Goal: Task Accomplishment & Management: Manage account settings

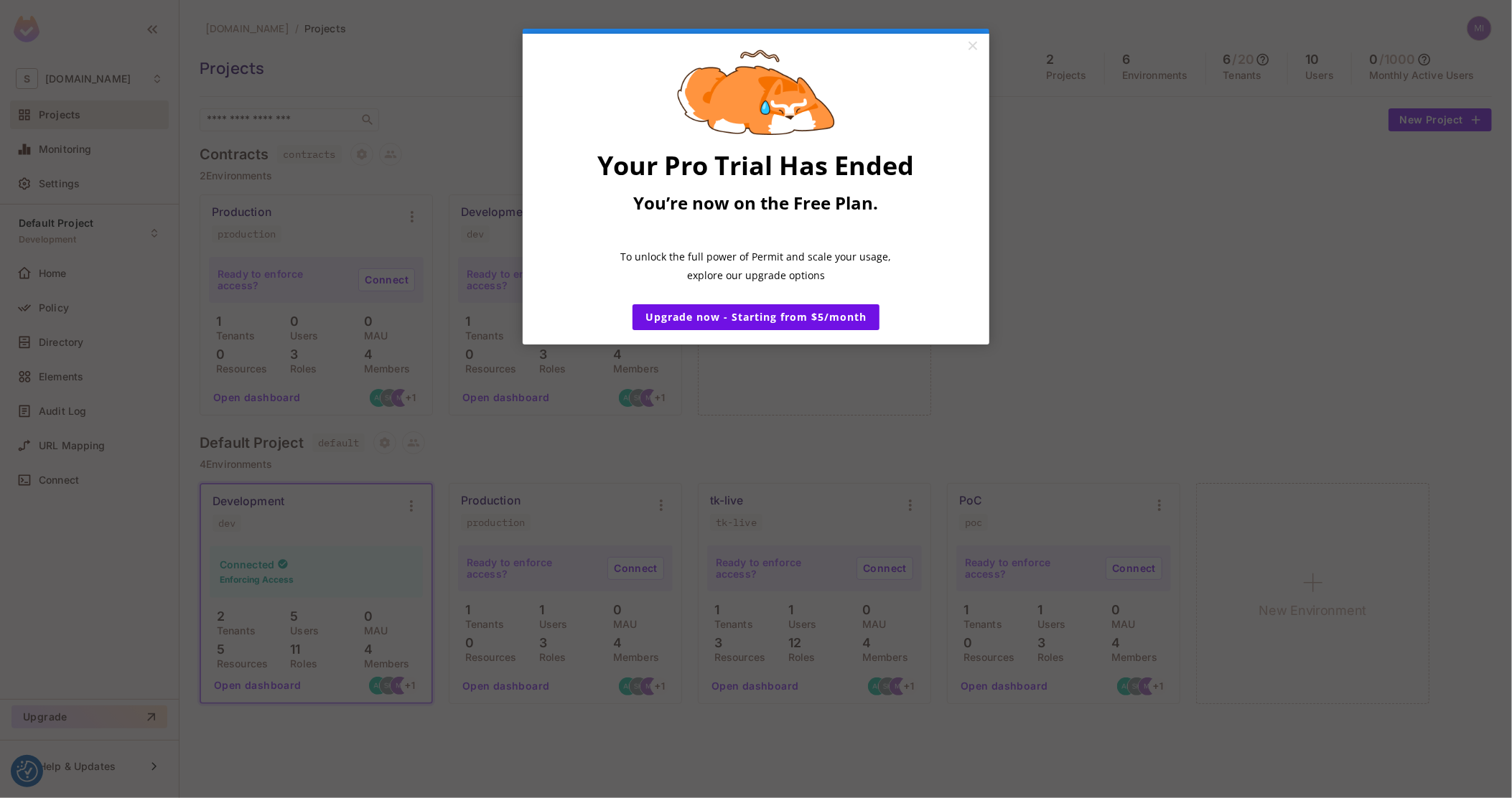
click at [844, 183] on span "Your Pro Trial Has Ended" at bounding box center [756, 165] width 317 height 35
click at [974, 50] on link "×" at bounding box center [972, 46] width 25 height 26
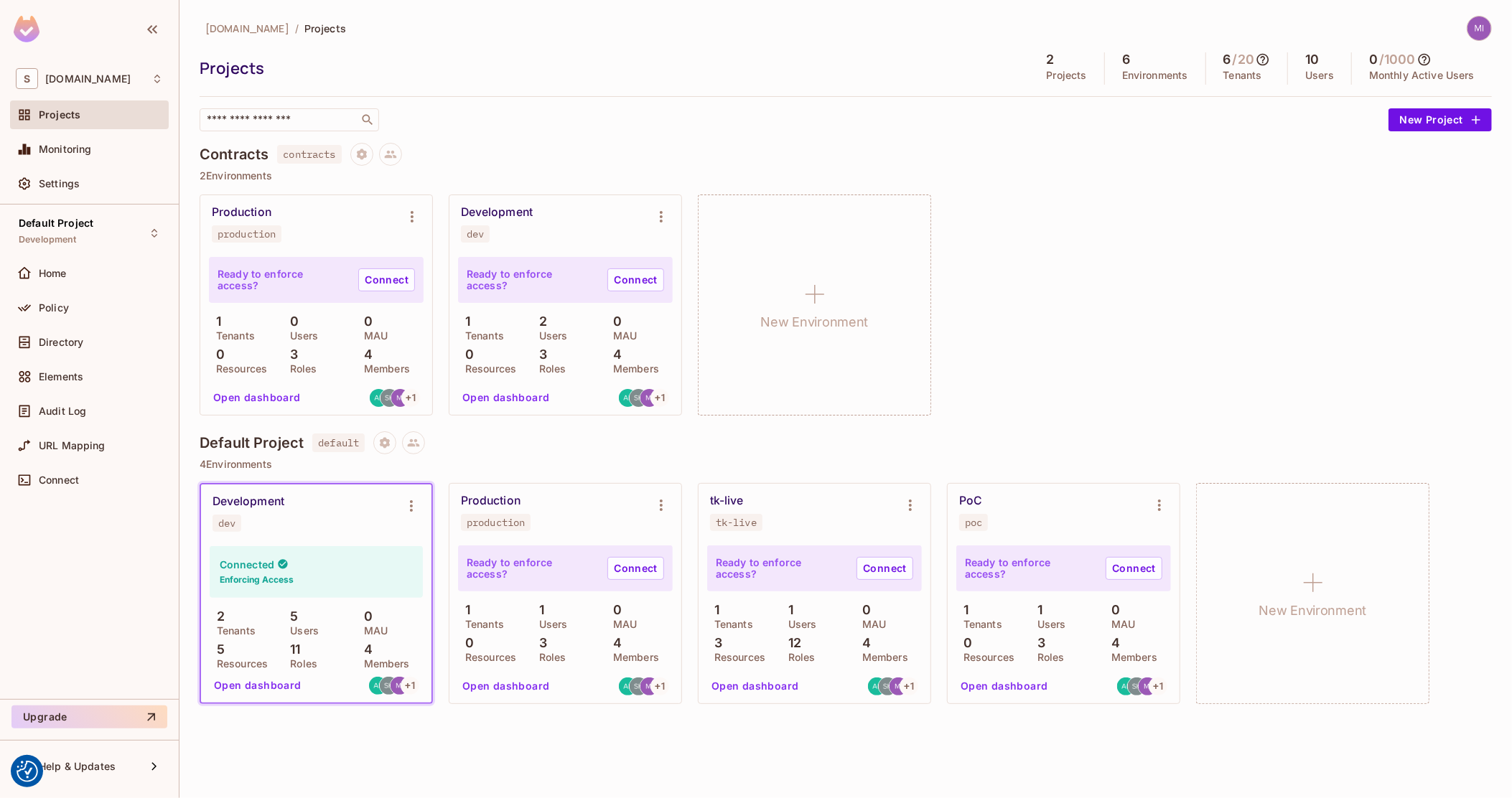
click at [977, 512] on div "PoC poc" at bounding box center [1052, 511] width 186 height 37
click at [1172, 501] on button "Environment settings" at bounding box center [1159, 505] width 28 height 28
click at [1237, 626] on div "Edit Environment" at bounding box center [1241, 628] width 82 height 14
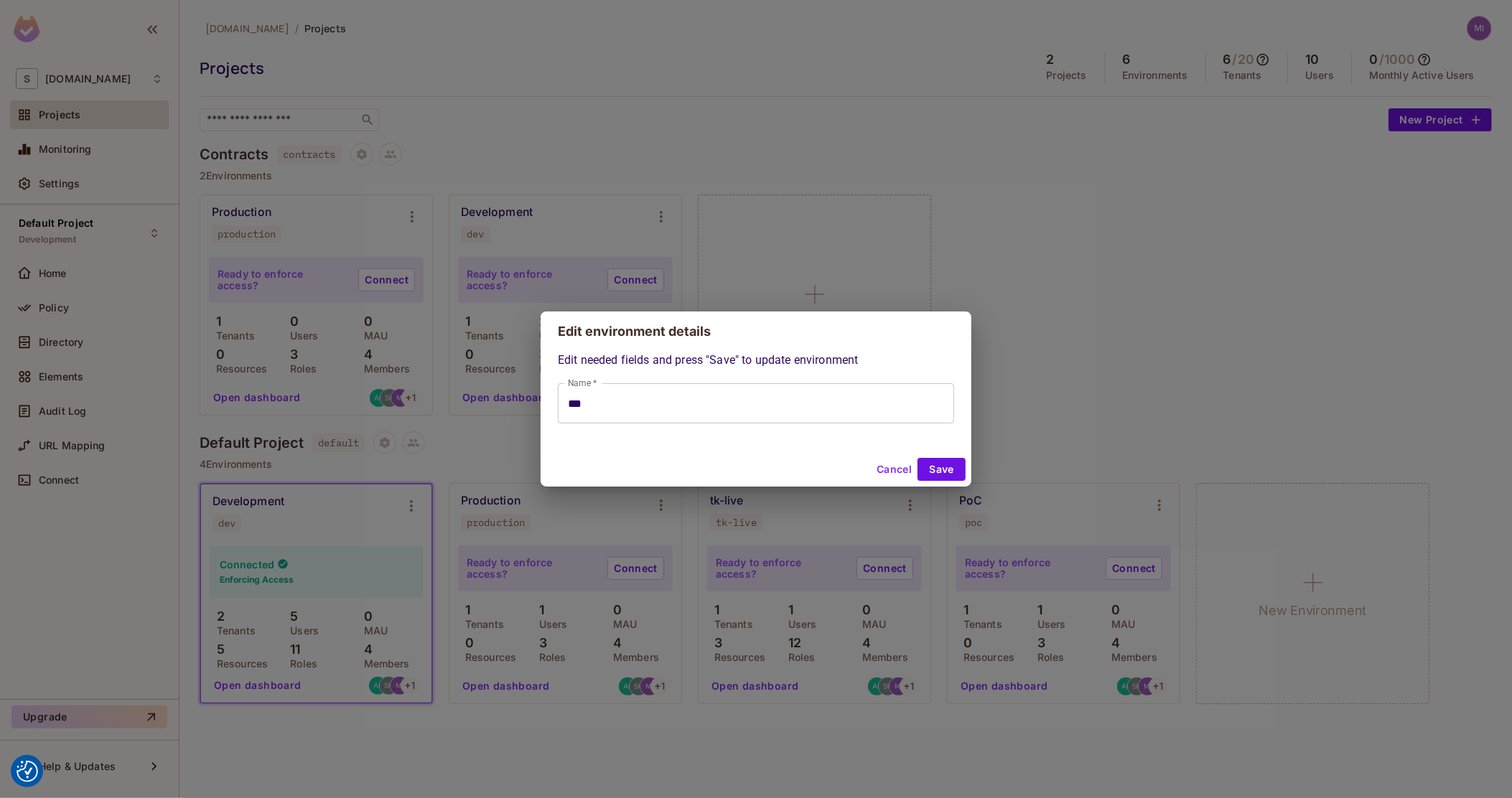
click at [892, 467] on button "Cancel" at bounding box center [893, 470] width 47 height 23
type input "***"
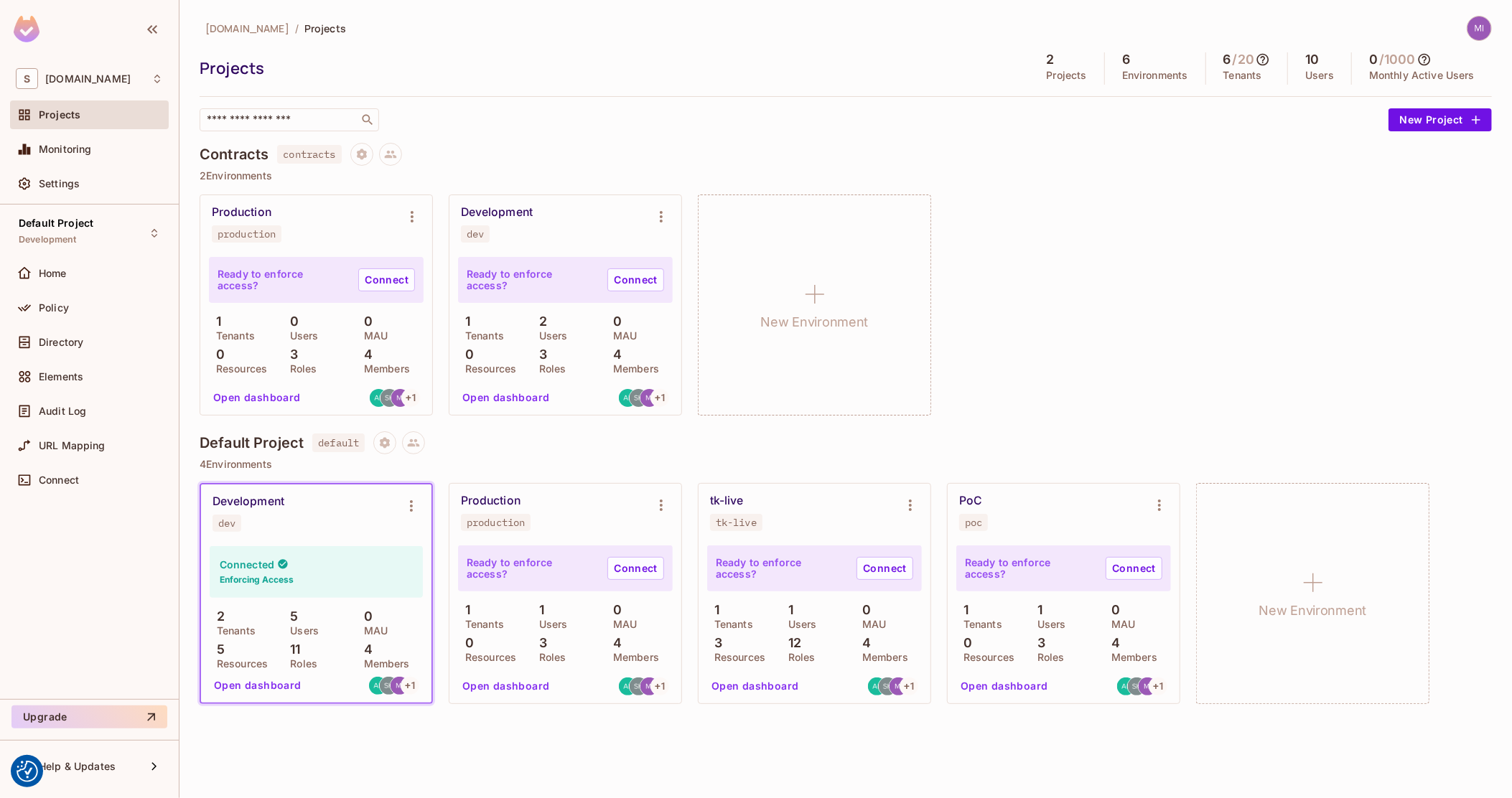
click at [988, 683] on button "Open dashboard" at bounding box center [1004, 686] width 99 height 23
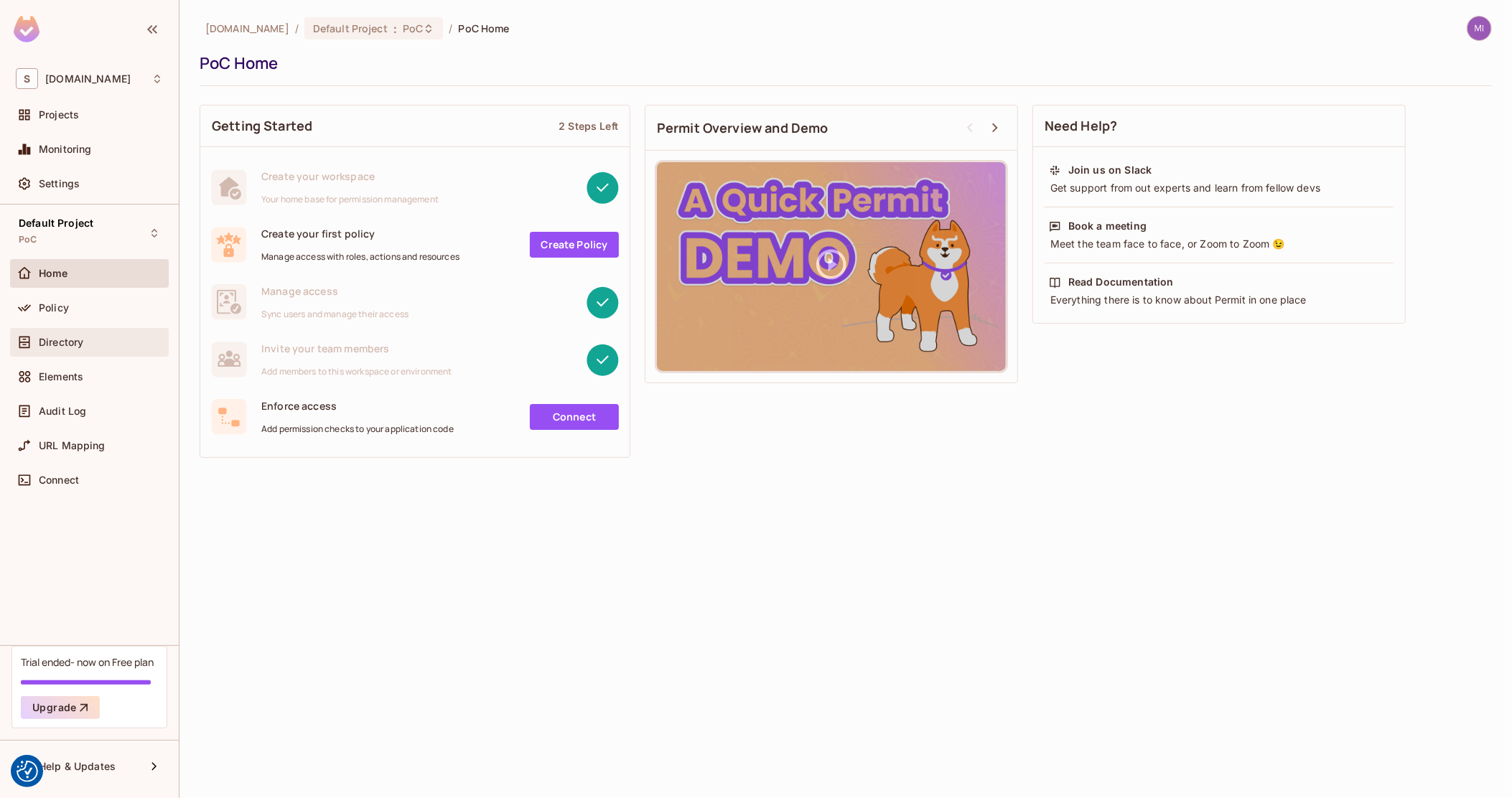
click at [74, 341] on span "Directory" at bounding box center [61, 343] width 45 height 11
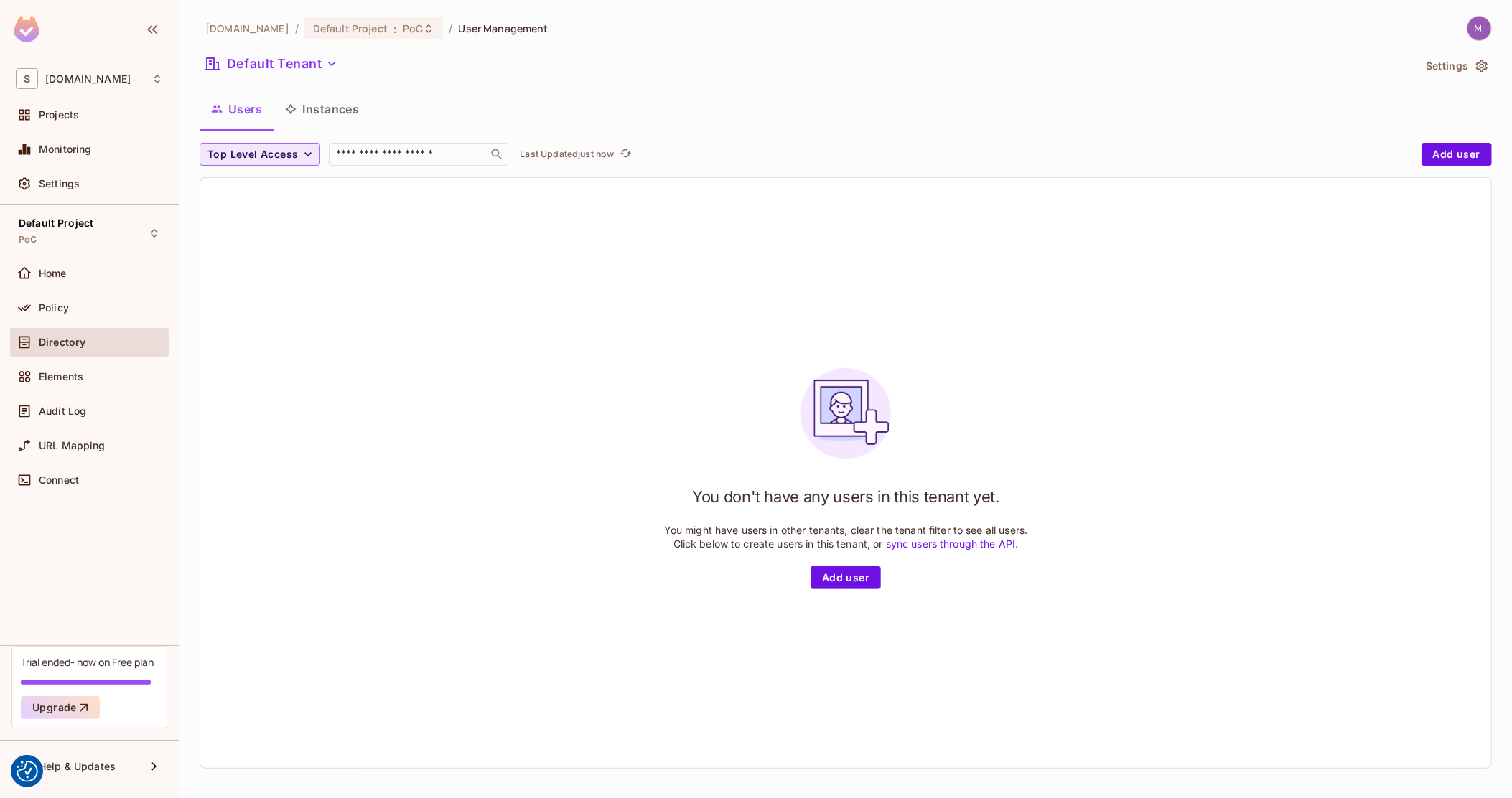
click at [294, 160] on span "Top Level Access" at bounding box center [252, 155] width 90 height 18
click at [303, 68] on div at bounding box center [756, 399] width 1512 height 798
click at [302, 65] on button "Default Tenant" at bounding box center [271, 64] width 143 height 23
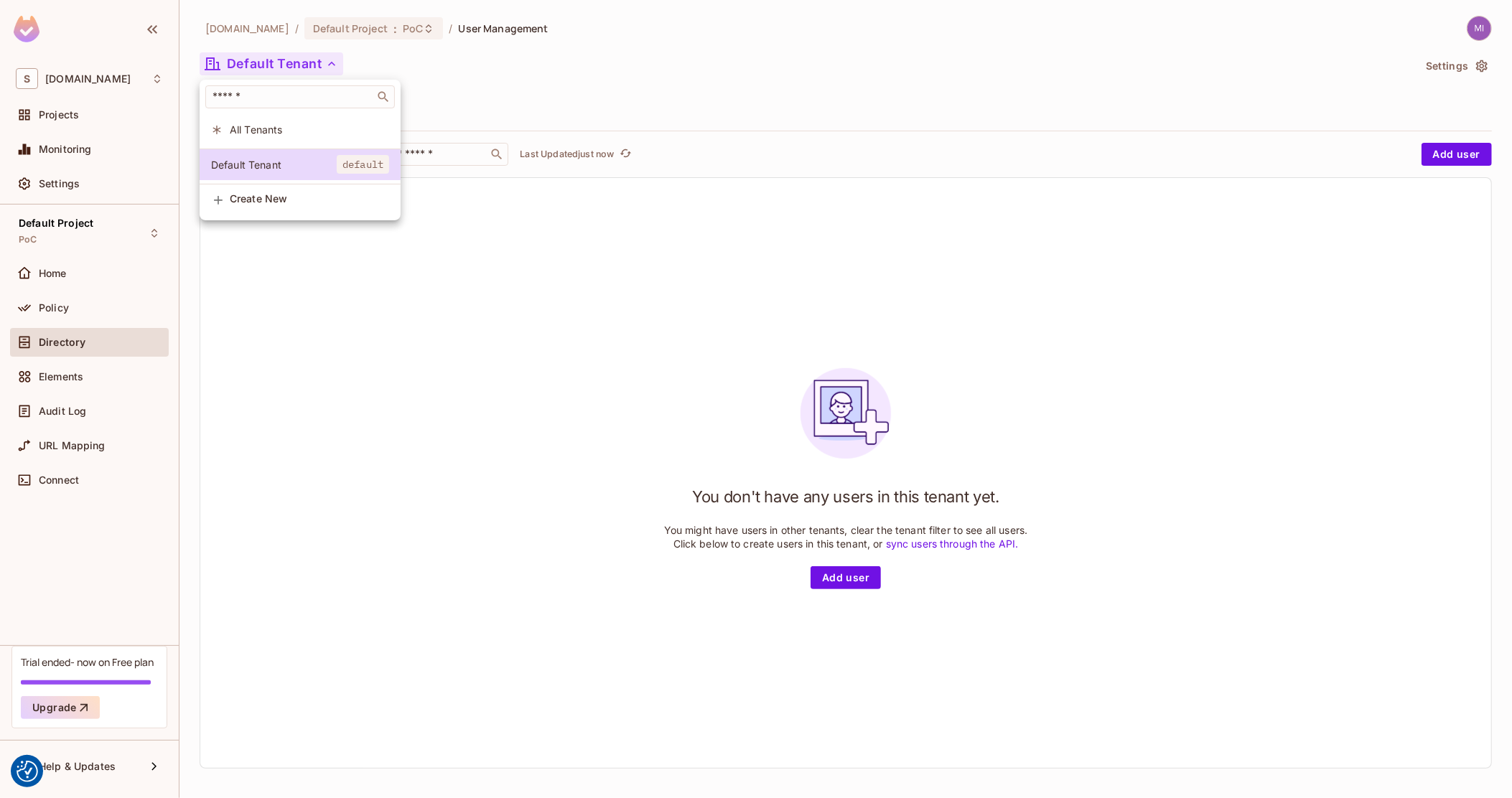
click at [290, 128] on span "All Tenants" at bounding box center [309, 129] width 159 height 13
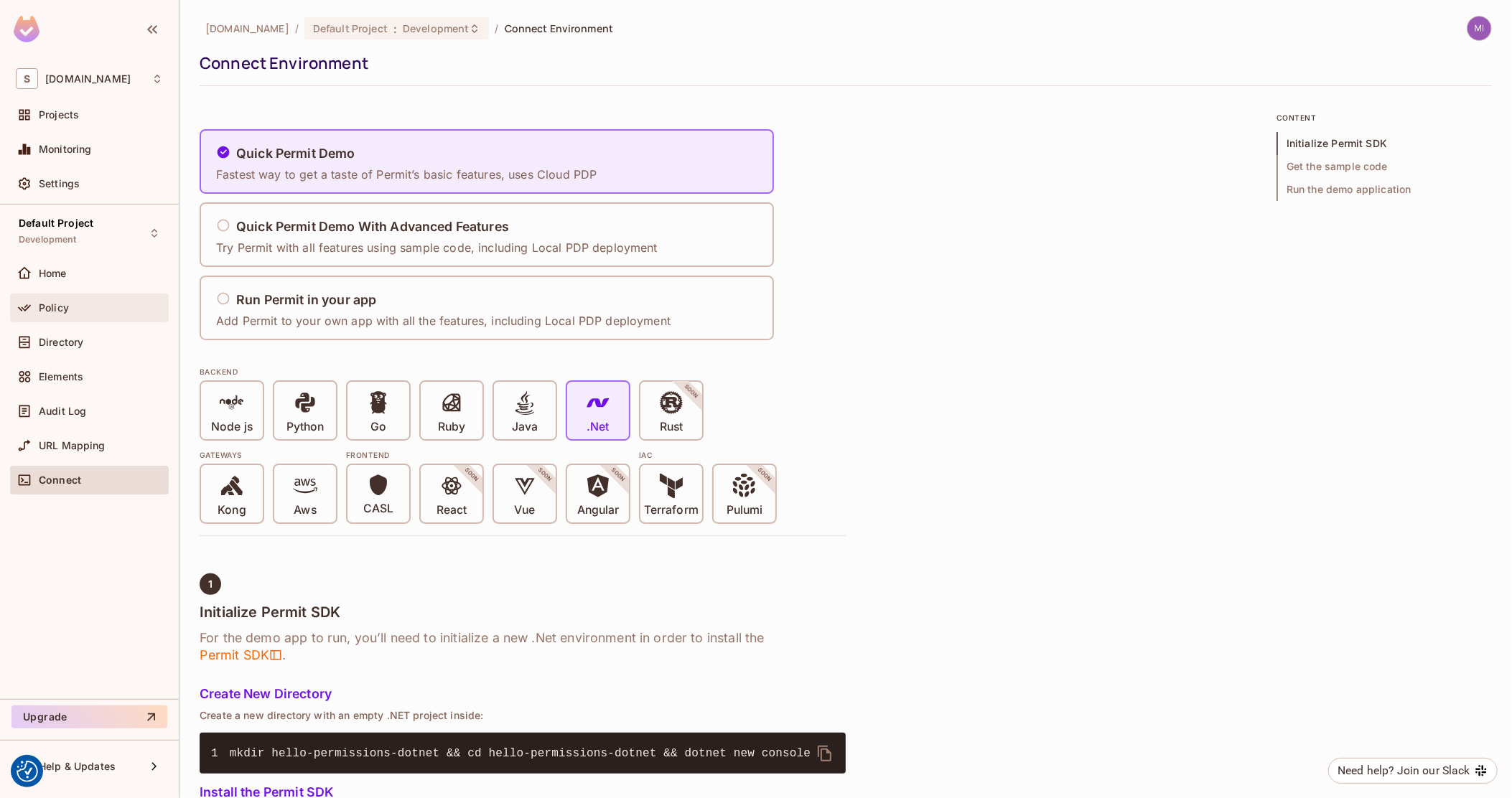
click at [72, 294] on div "Policy" at bounding box center [89, 307] width 159 height 28
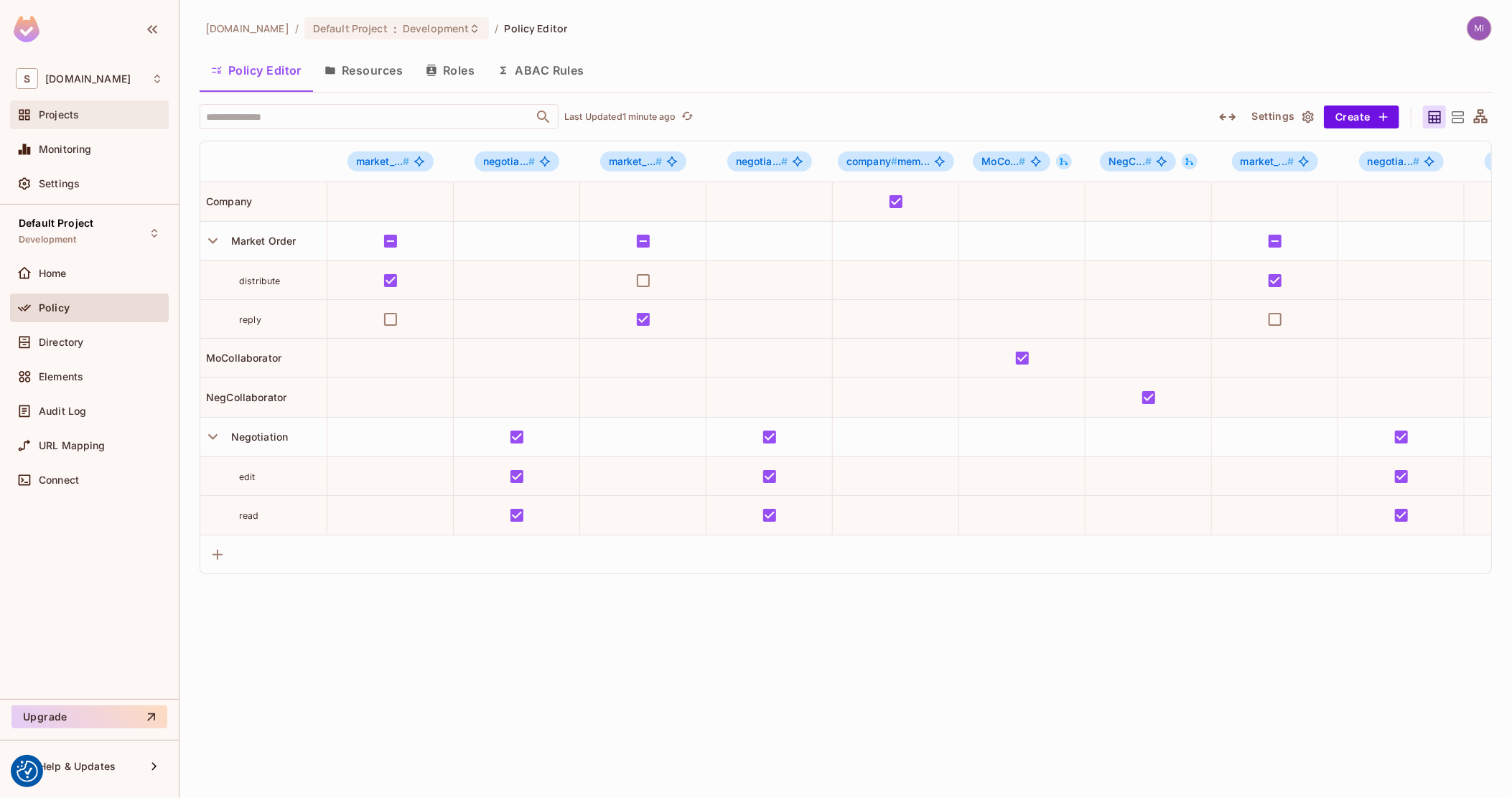
click at [72, 111] on span "Projects" at bounding box center [59, 115] width 40 height 11
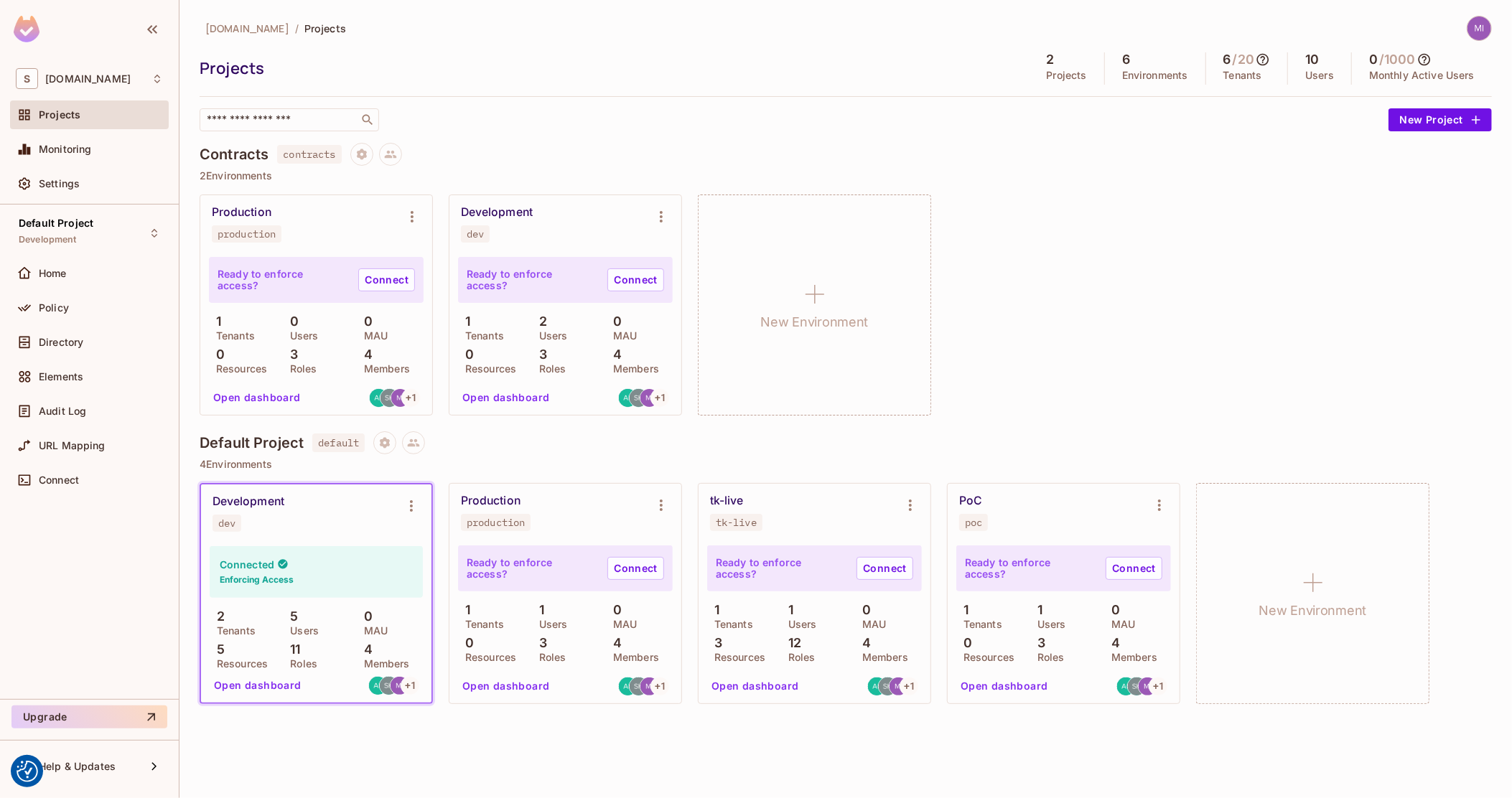
click at [1024, 675] on button "Open dashboard" at bounding box center [1004, 686] width 99 height 23
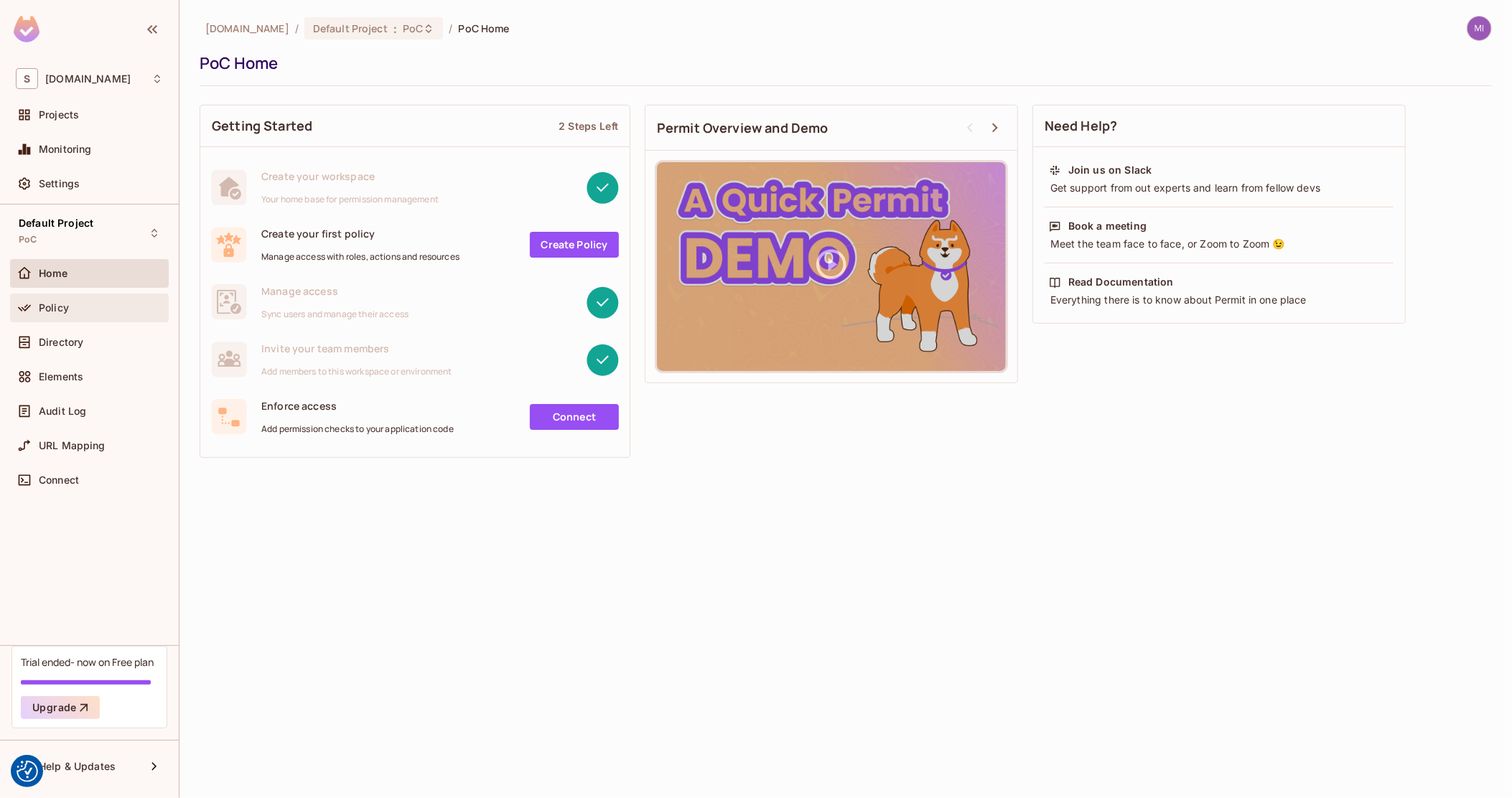
click at [120, 300] on div "Policy" at bounding box center [89, 307] width 147 height 17
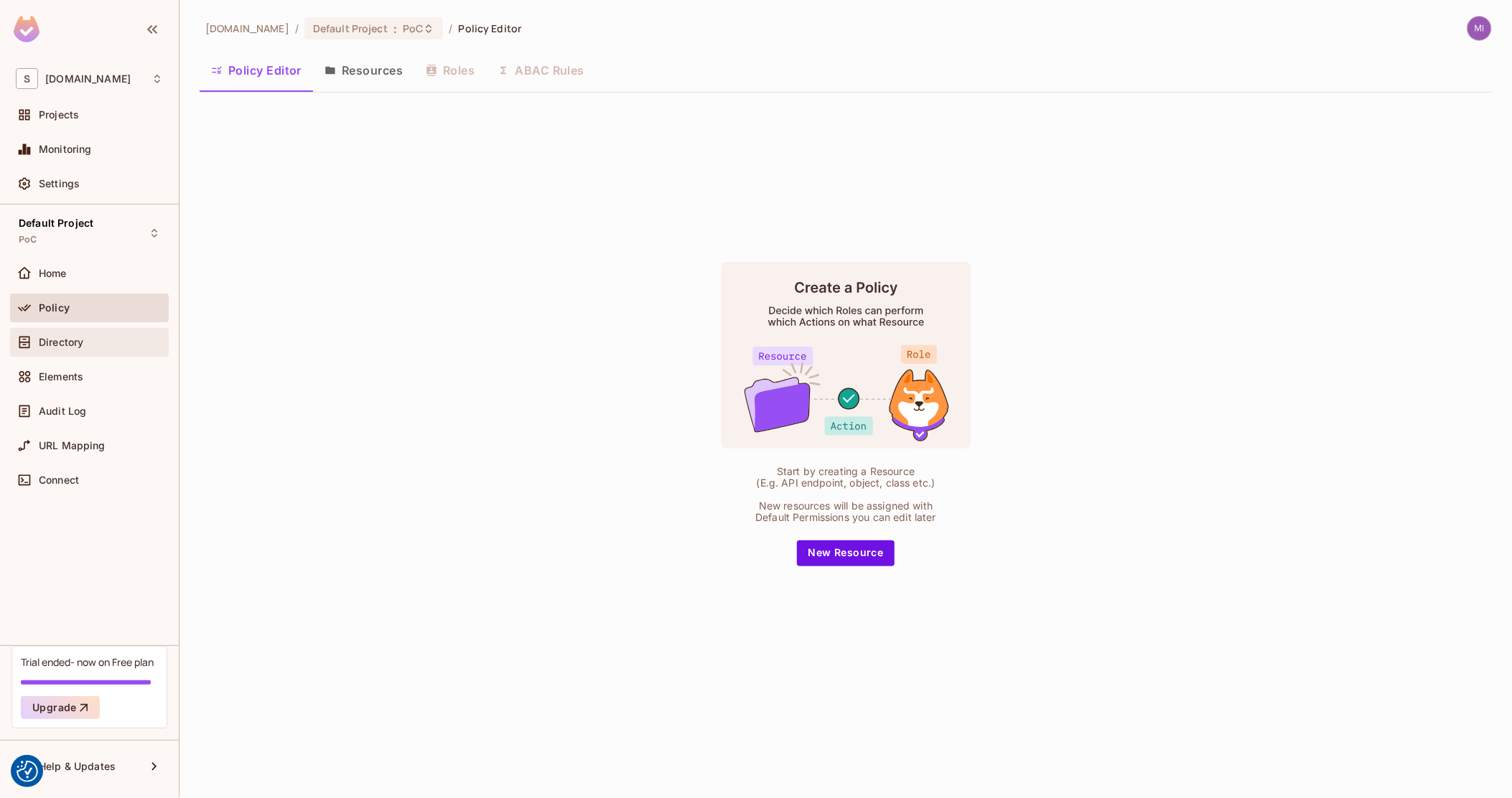
click at [90, 355] on div "Directory" at bounding box center [89, 343] width 159 height 28
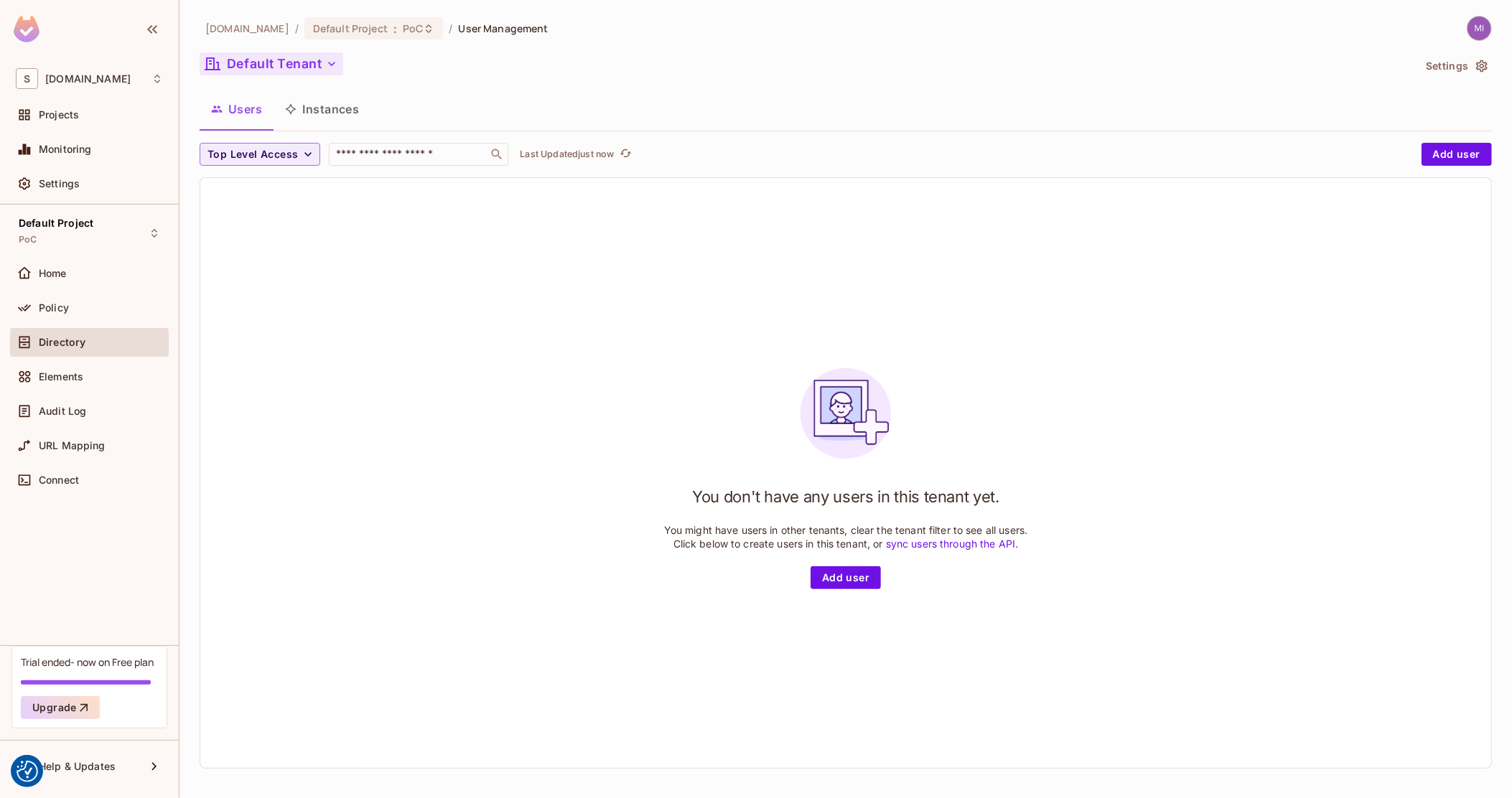
click at [288, 67] on button "Default Tenant" at bounding box center [271, 64] width 143 height 23
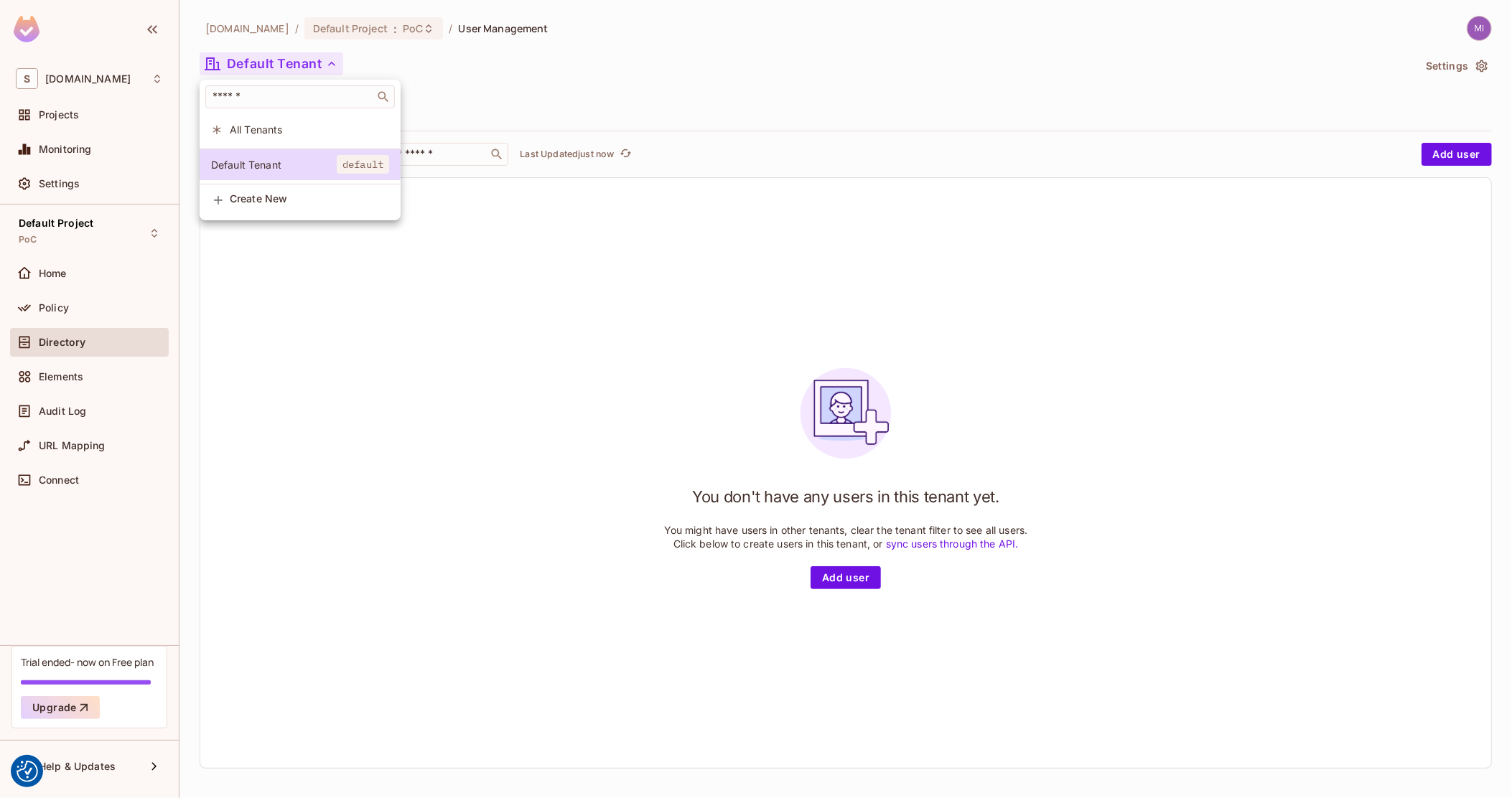
click at [278, 115] on li "All Tenants" at bounding box center [300, 129] width 201 height 31
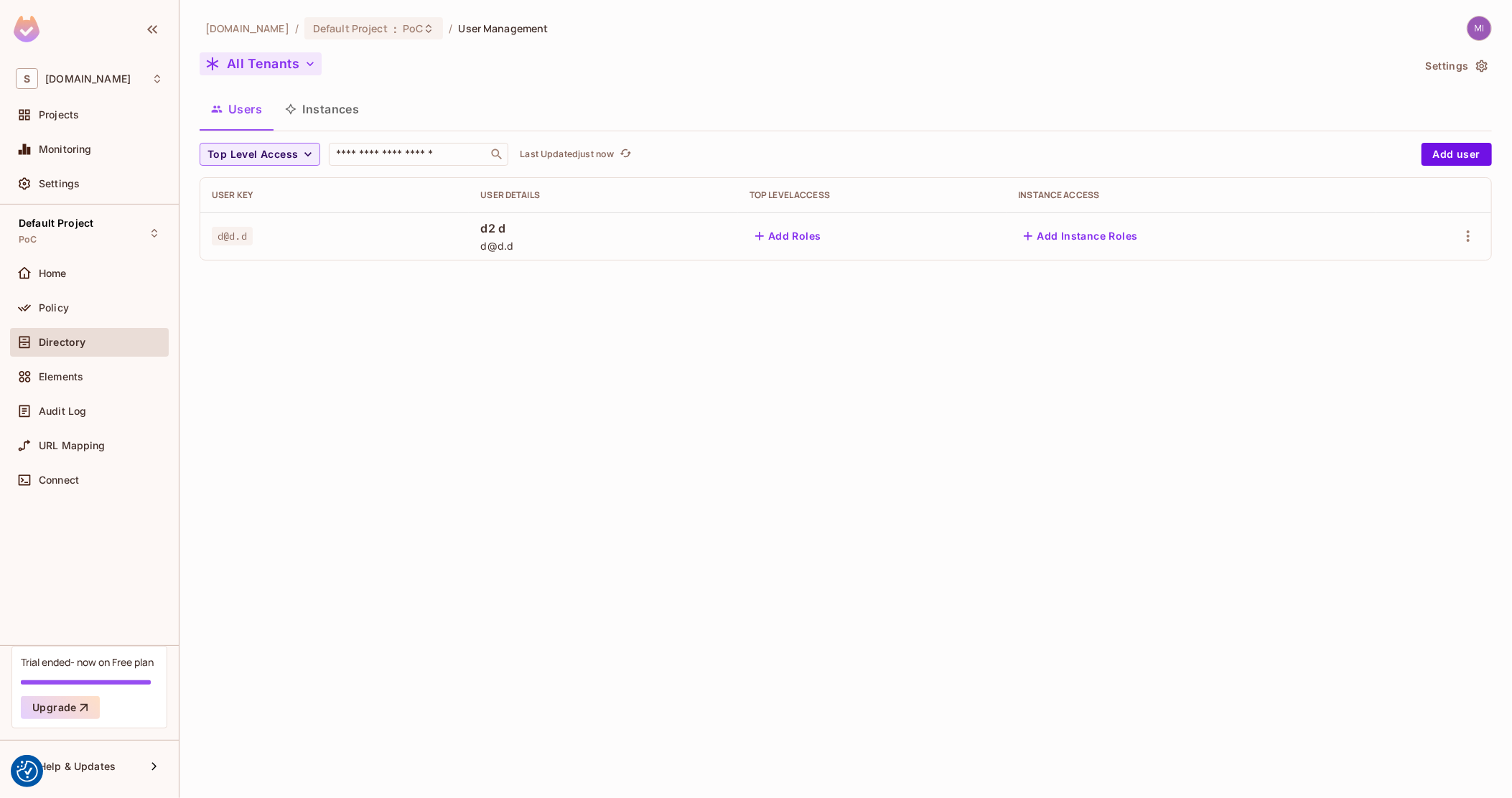
click at [303, 63] on icon "button" at bounding box center [309, 64] width 14 height 14
click at [514, 96] on div at bounding box center [756, 399] width 1512 height 798
click at [1441, 148] on button "Add user" at bounding box center [1457, 155] width 70 height 23
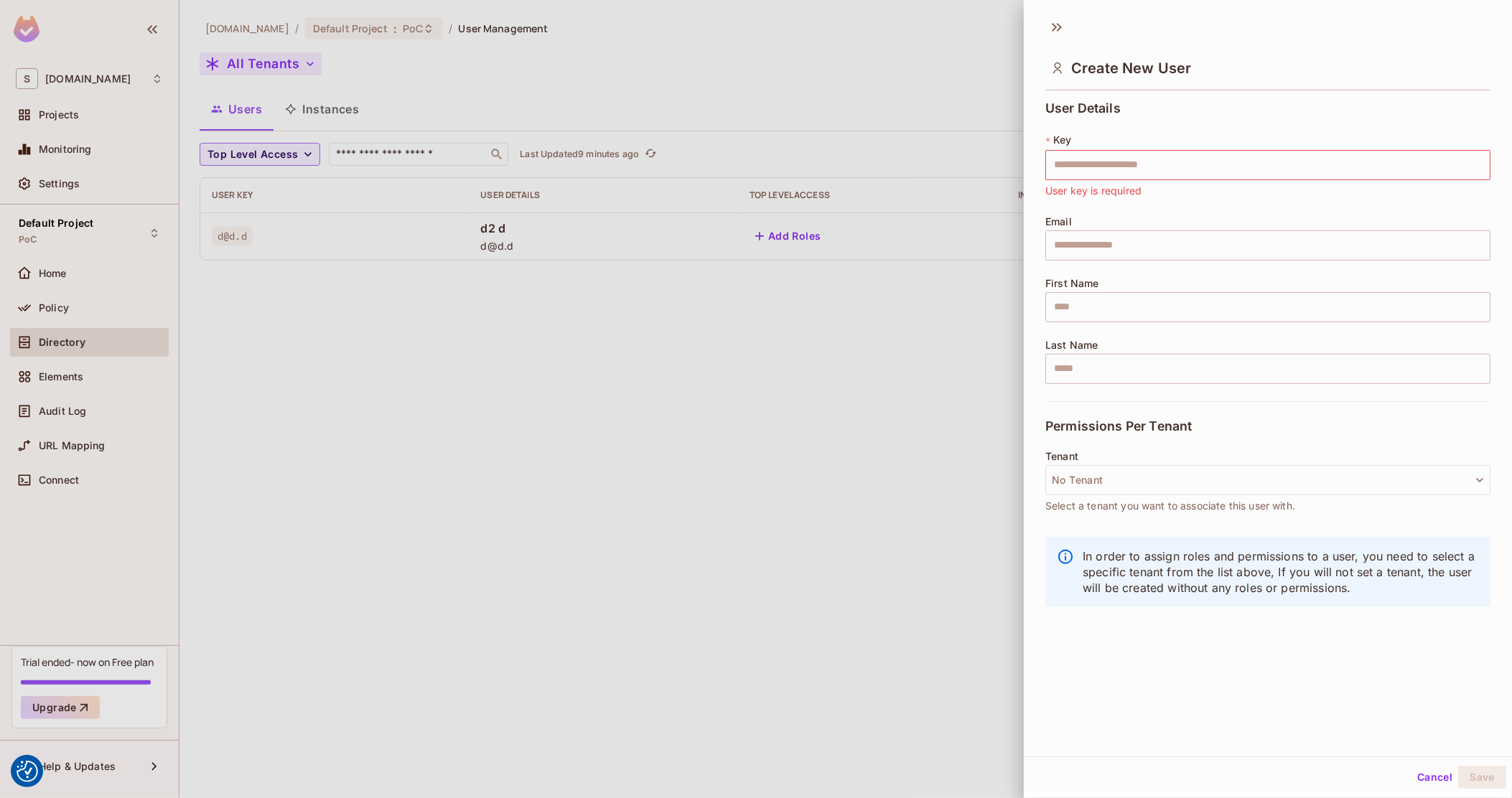
click at [1190, 453] on div "Tenant No Tenant Select a tenant you want to associate this user with." at bounding box center [1267, 482] width 445 height 64
click at [1196, 475] on button "No Tenant" at bounding box center [1267, 480] width 445 height 30
click at [1278, 444] on div at bounding box center [756, 399] width 1512 height 798
click at [1411, 770] on button "Cancel" at bounding box center [1434, 777] width 47 height 23
